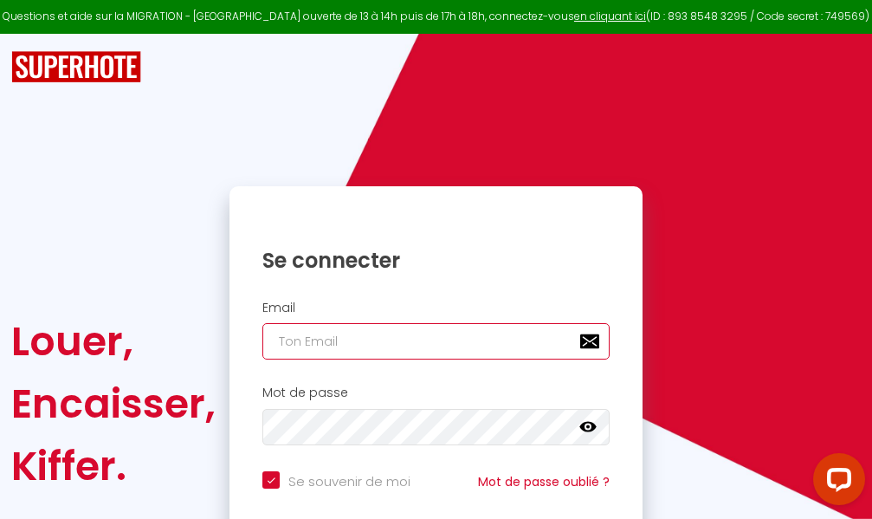
click at [416, 341] on input "email" at bounding box center [435, 341] width 347 height 36
type input "m"
checkbox input "true"
type input "ma"
checkbox input "true"
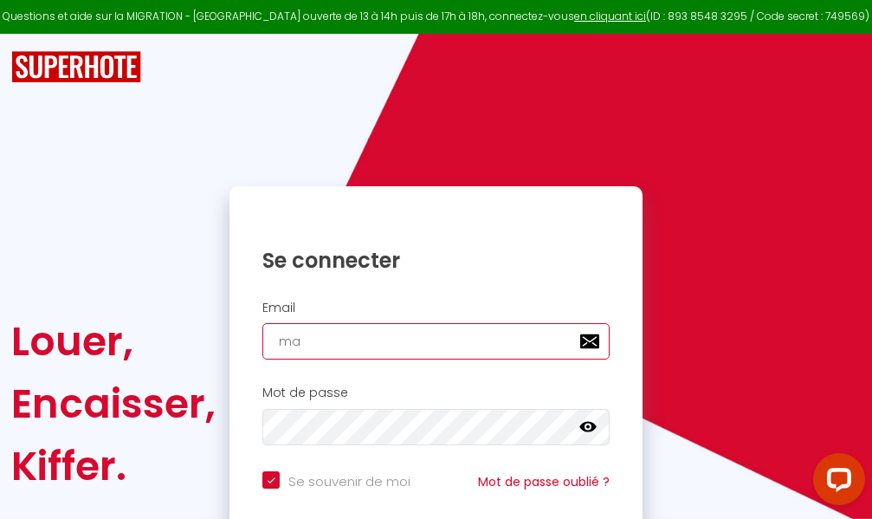
type input "mar"
checkbox input "true"
type input "marc"
checkbox input "true"
type input "marcd"
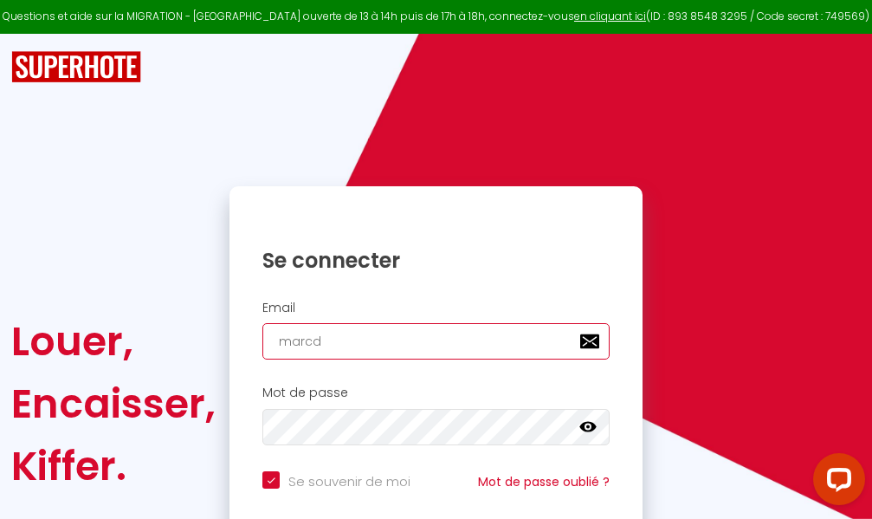
checkbox input "true"
type input "marcdp"
checkbox input "true"
type input "marcdpo"
checkbox input "true"
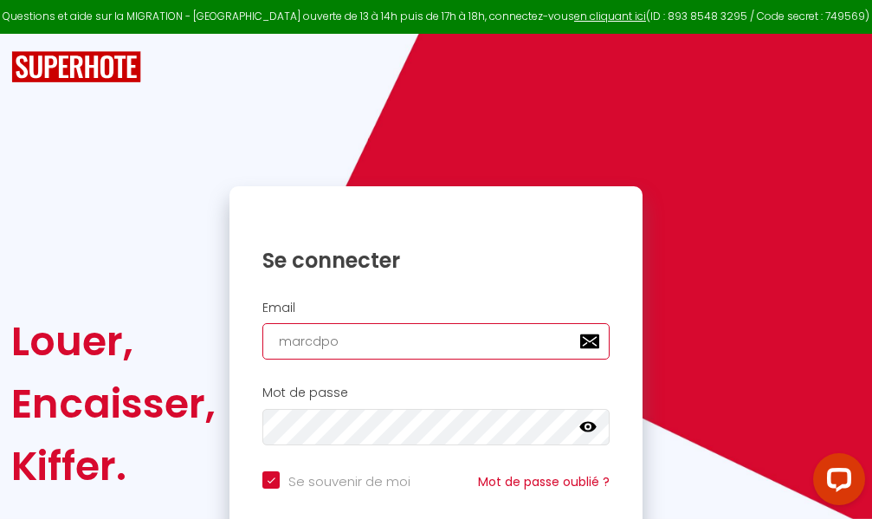
type input "marcdpoz"
checkbox input "true"
type input "marcdpoz."
checkbox input "true"
type input "marcdpoz.l"
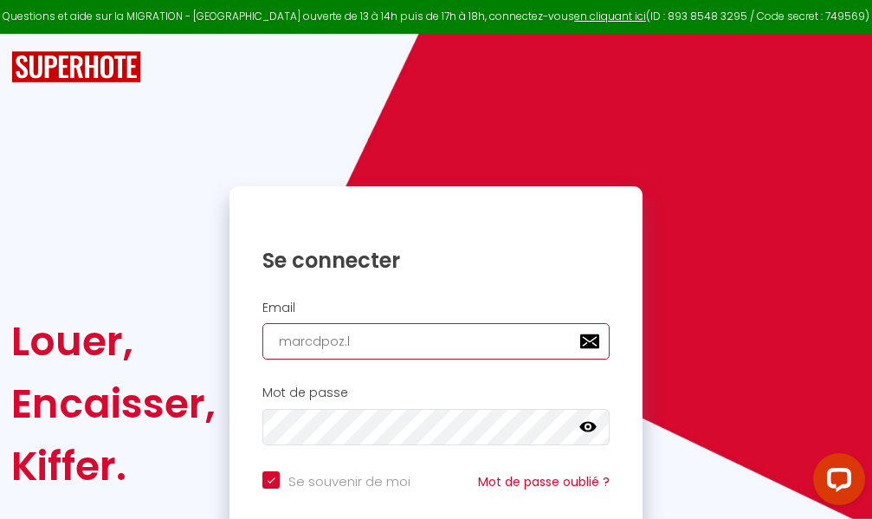
checkbox input "true"
type input "marcdpoz.lo"
checkbox input "true"
type input "marcdpoz.loc"
checkbox input "true"
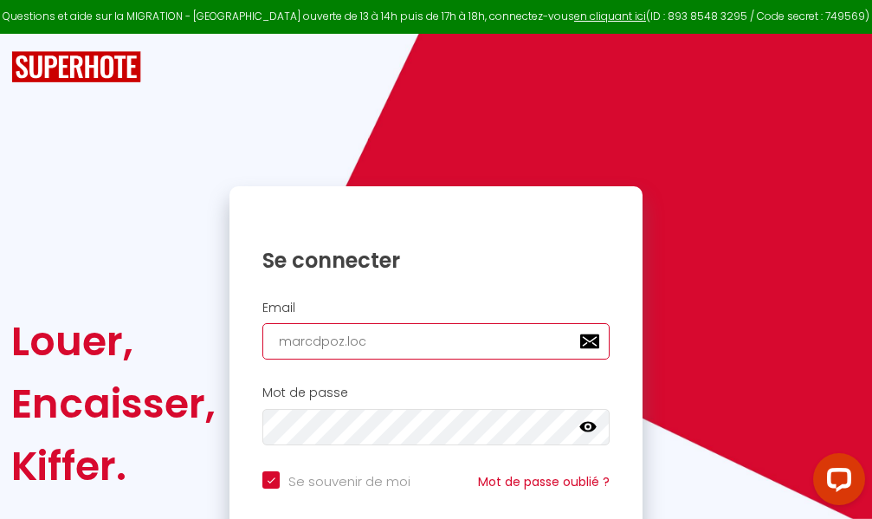
type input "marcdpoz.loca"
checkbox input "true"
type input "marcdpoz.locat"
checkbox input "true"
type input "marcdpoz.locati"
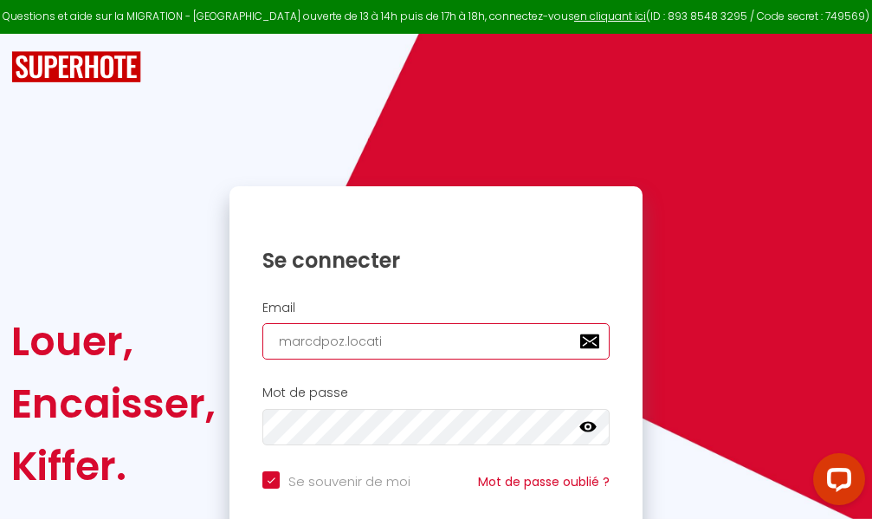
checkbox input "true"
type input "marcdpoz.locatio"
checkbox input "true"
type input "marcdpoz.location"
checkbox input "true"
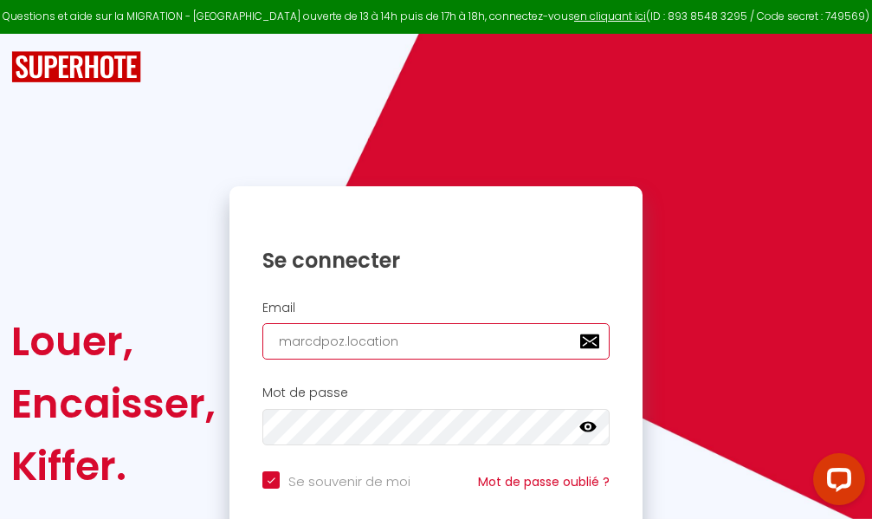
type input "marcdpoz.location@"
checkbox input "true"
type input "marcdpoz.location@g"
checkbox input "true"
type input "marcdpoz.location@gm"
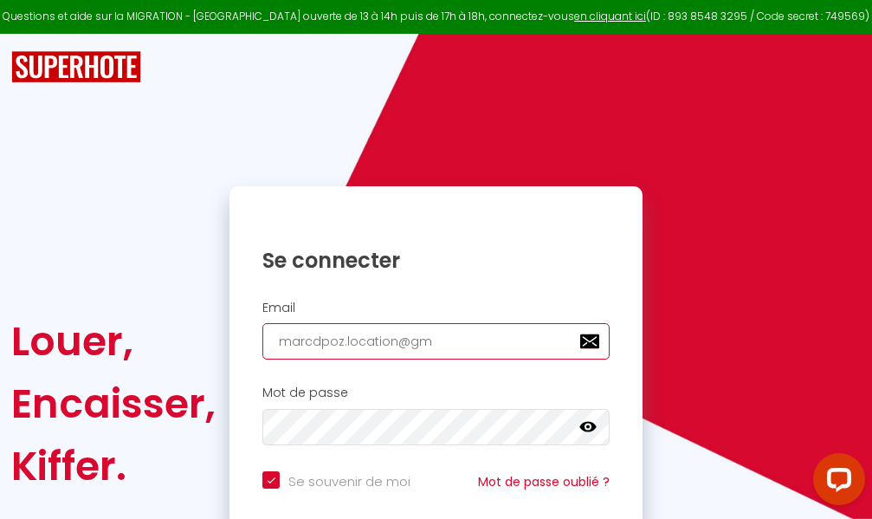
checkbox input "true"
type input "marcdpoz.location@gma"
checkbox input "true"
type input "marcdpoz.location@gmai"
checkbox input "true"
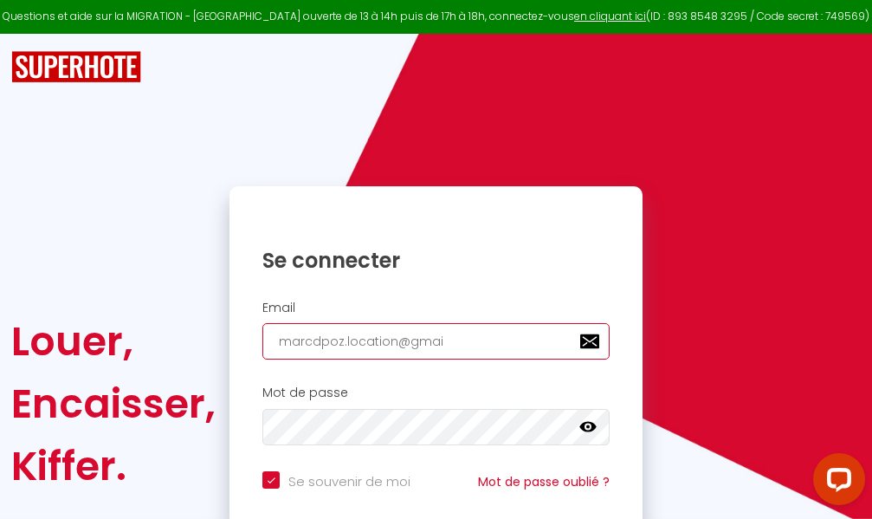
type input "[EMAIL_ADDRESS]"
checkbox input "true"
type input "[EMAIL_ADDRESS]."
checkbox input "true"
type input "marcdpoz.location@gmail.c"
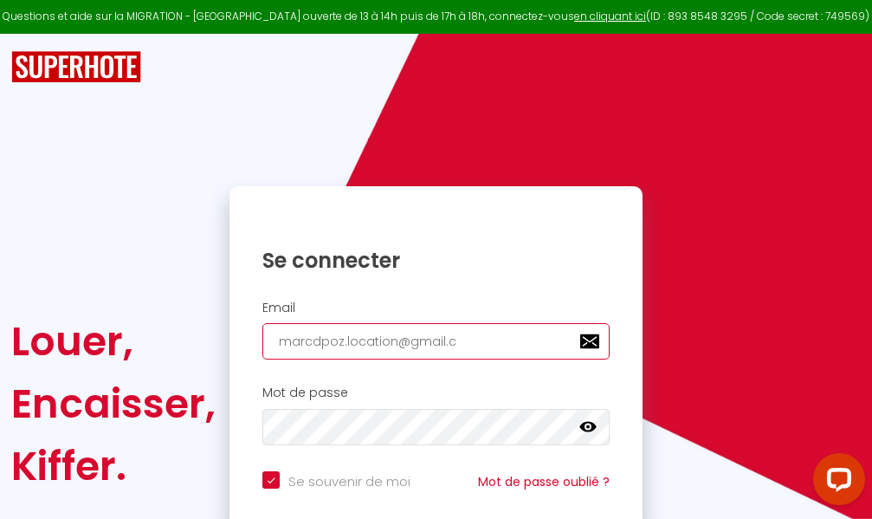
checkbox input "true"
type input "[EMAIL_ADDRESS][DOMAIN_NAME]"
checkbox input "true"
type input "[EMAIL_ADDRESS][DOMAIN_NAME]"
checkbox input "true"
